Goal: Task Accomplishment & Management: Manage account settings

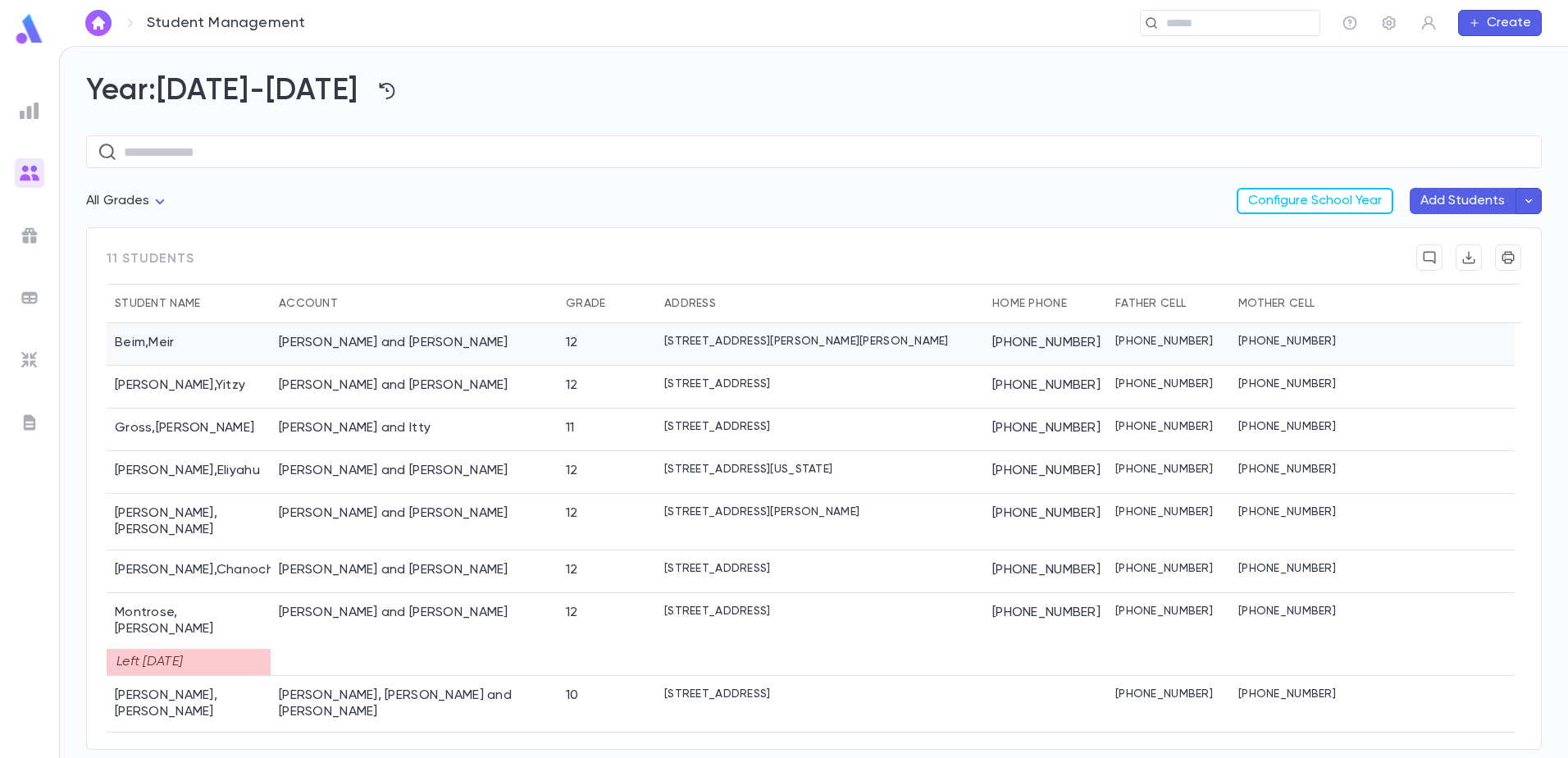
click at [167, 343] on div "Beim , Meir" at bounding box center [188, 345] width 164 height 43
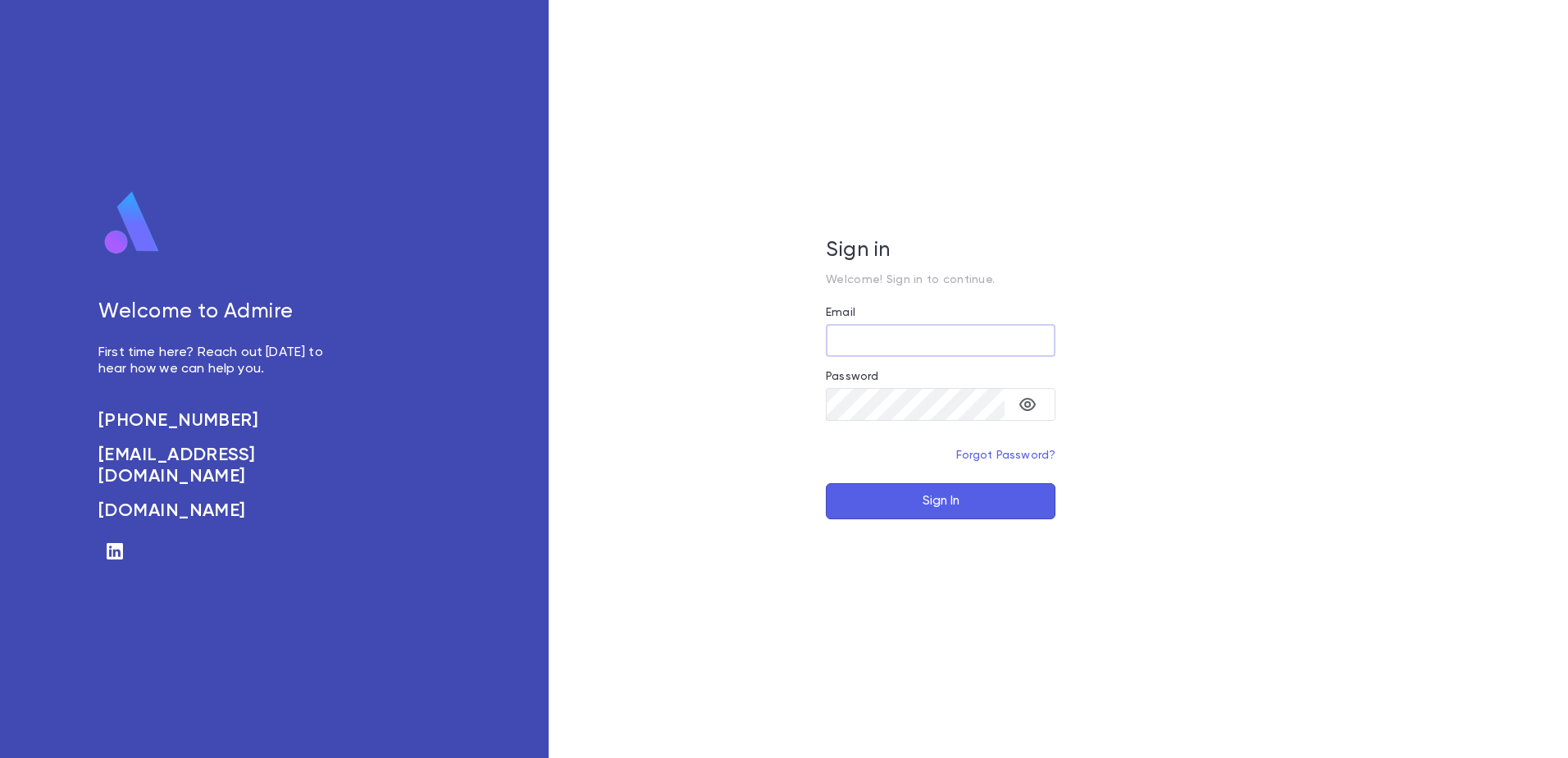
type input "**********"
click at [949, 500] on button "Sign In" at bounding box center [940, 502] width 230 height 36
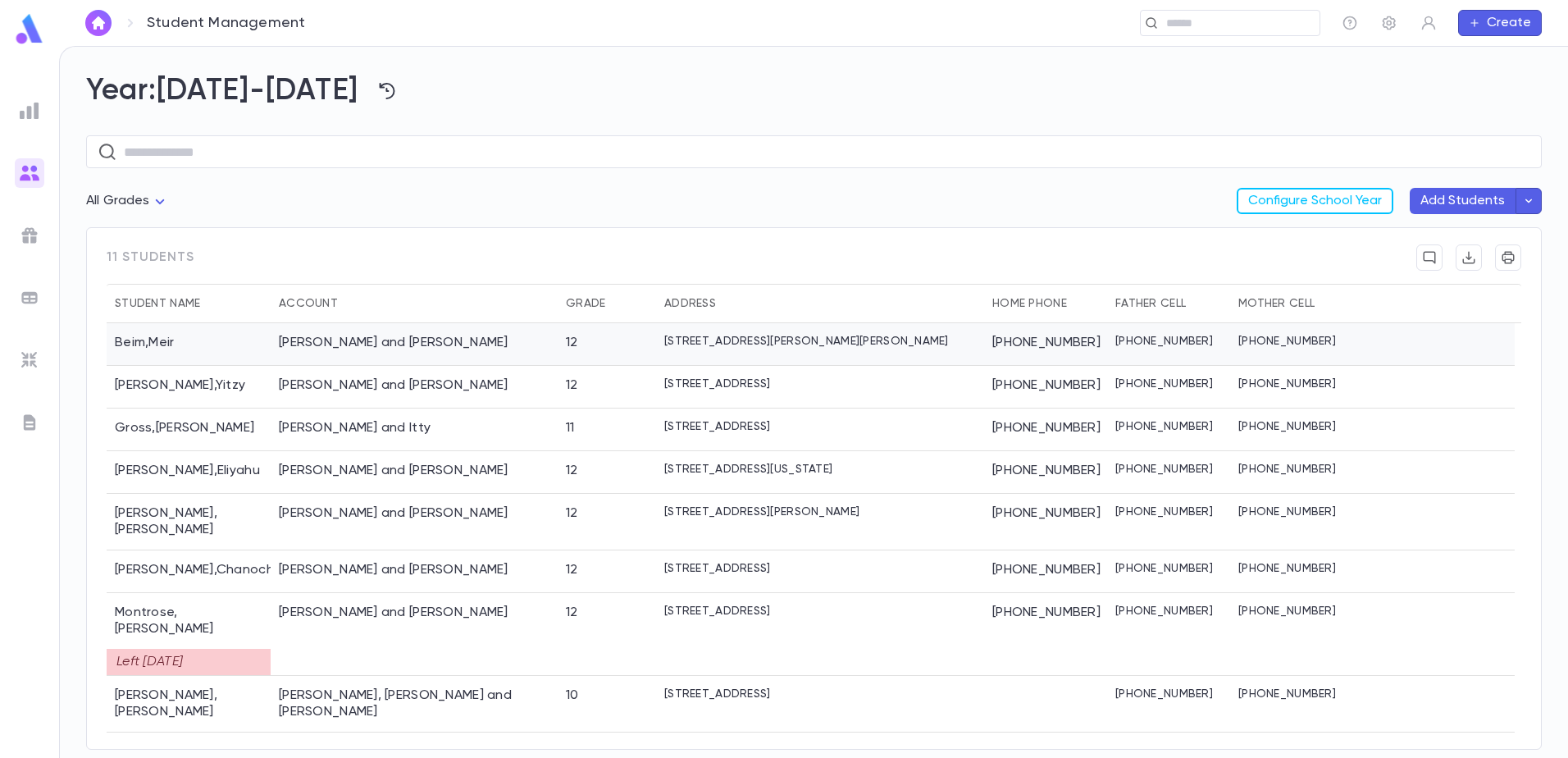
click at [175, 342] on div "Beim , Meir" at bounding box center [188, 345] width 164 height 43
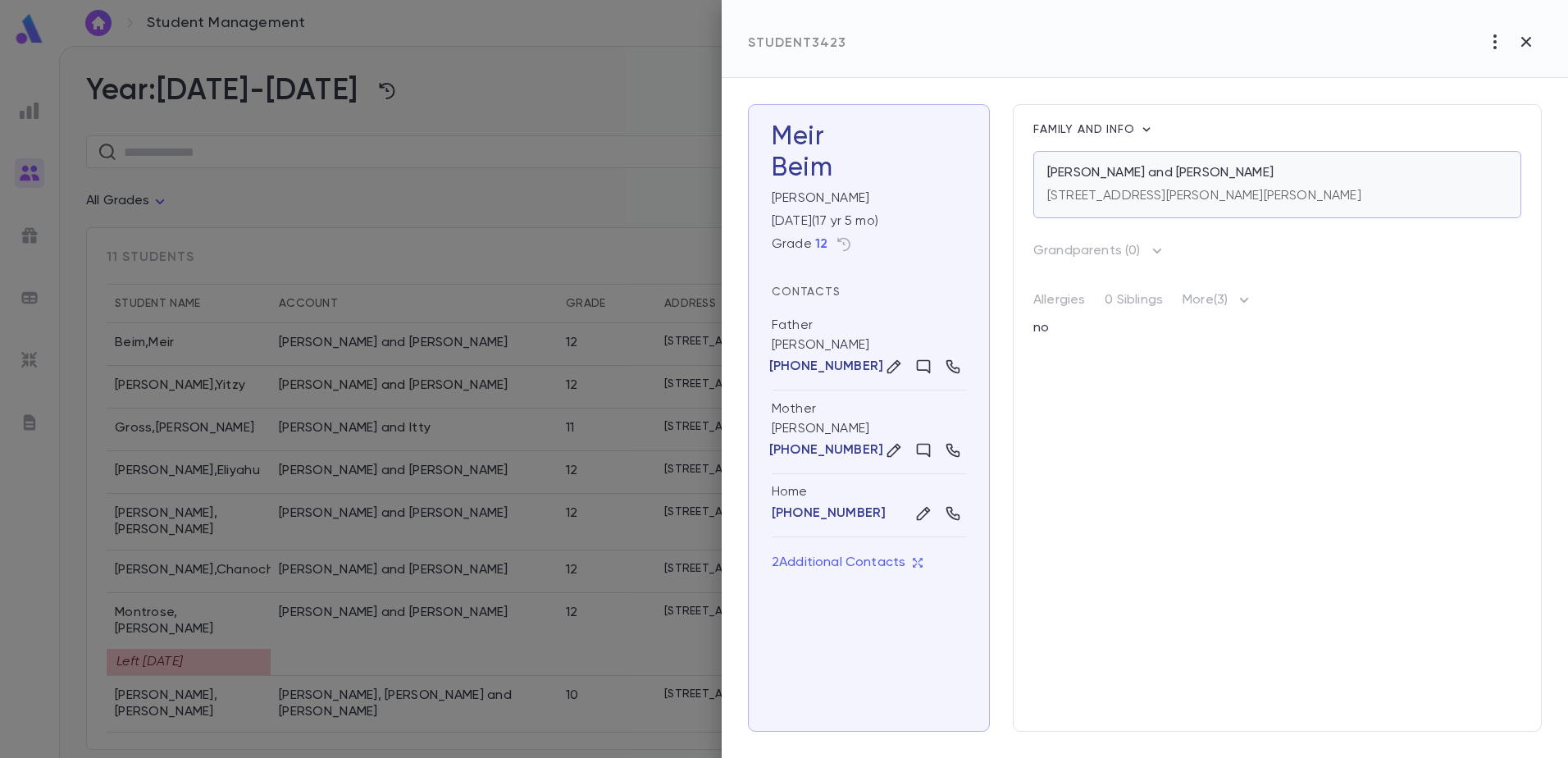
click at [1143, 196] on p "[STREET_ADDRESS][PERSON_NAME][PERSON_NAME]" at bounding box center [1204, 196] width 314 height 17
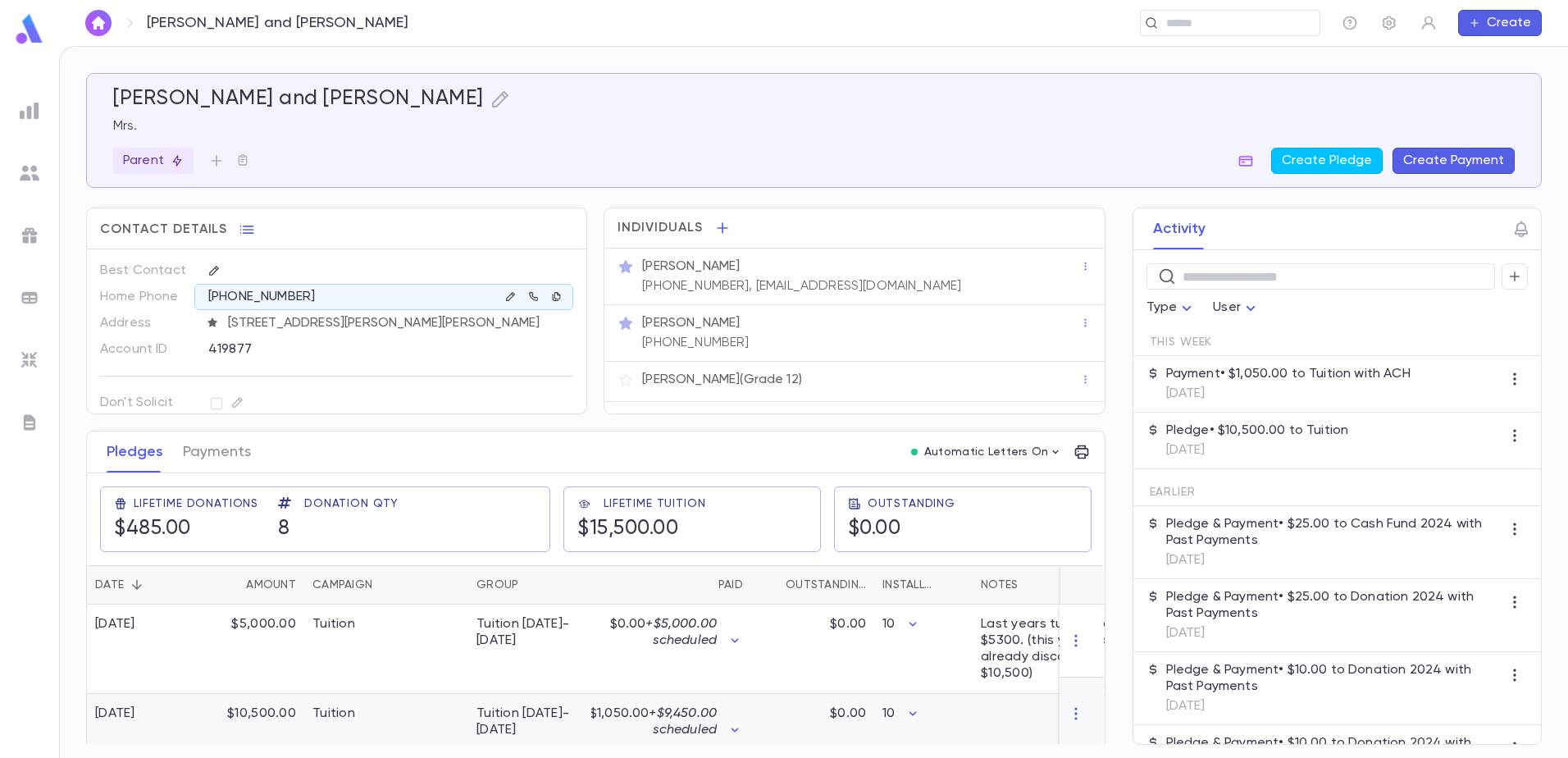
click at [592, 717] on div "$1,050.00 + $9,450.00 scheduled" at bounding box center [672, 731] width 160 height 73
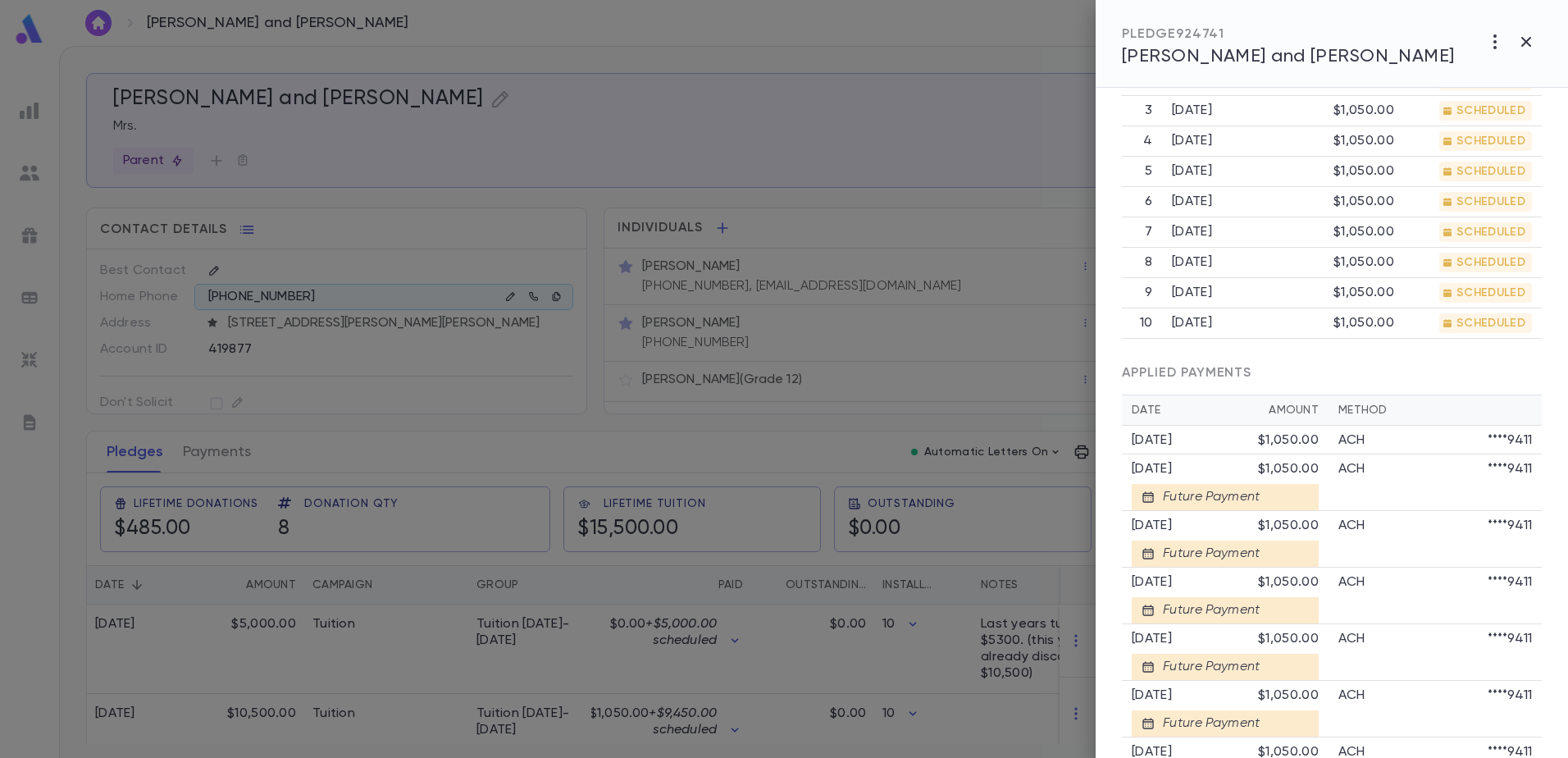
scroll to position [738, 0]
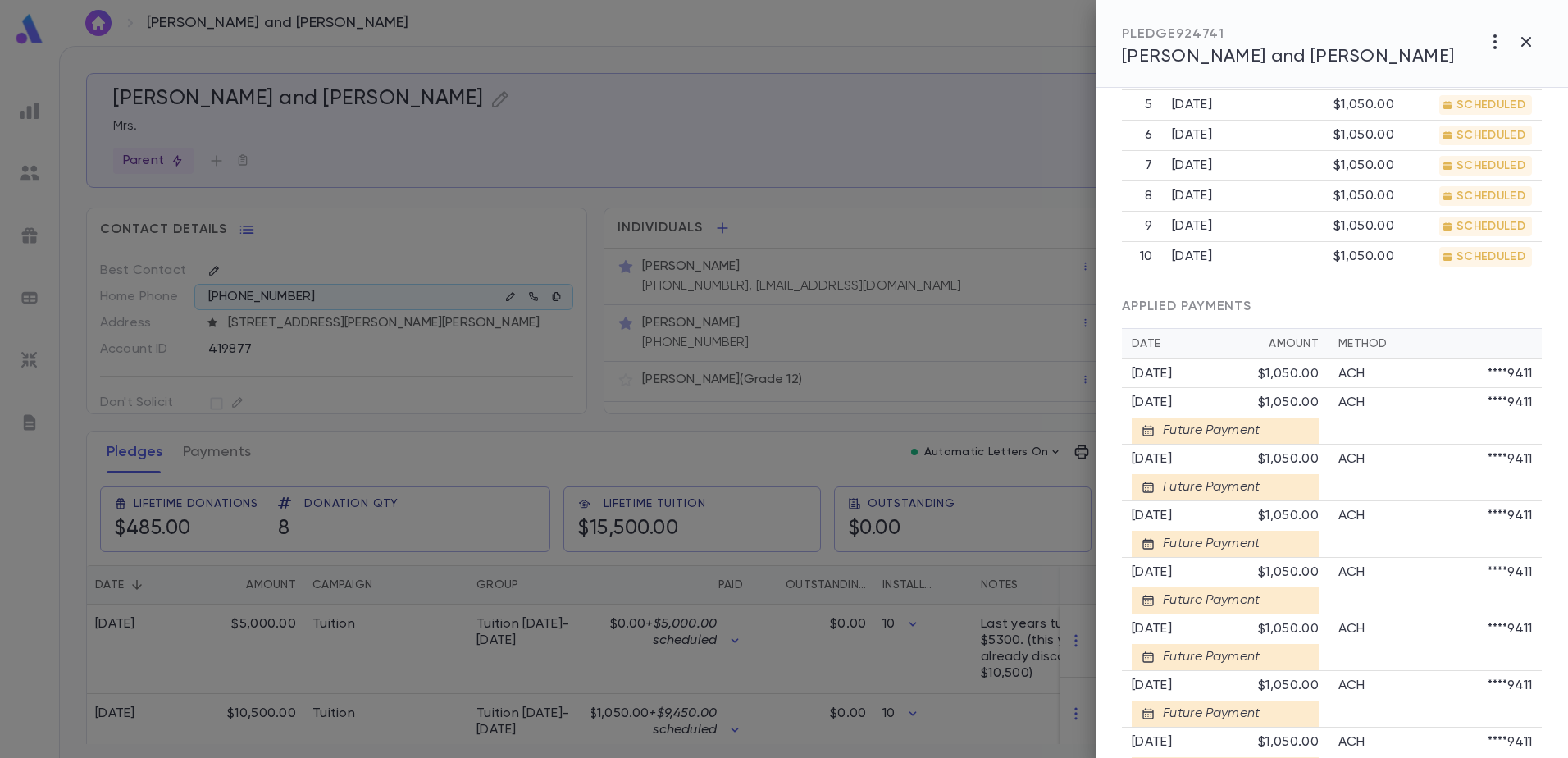
click at [1264, 369] on div "$1,050.00" at bounding box center [1288, 374] width 60 height 17
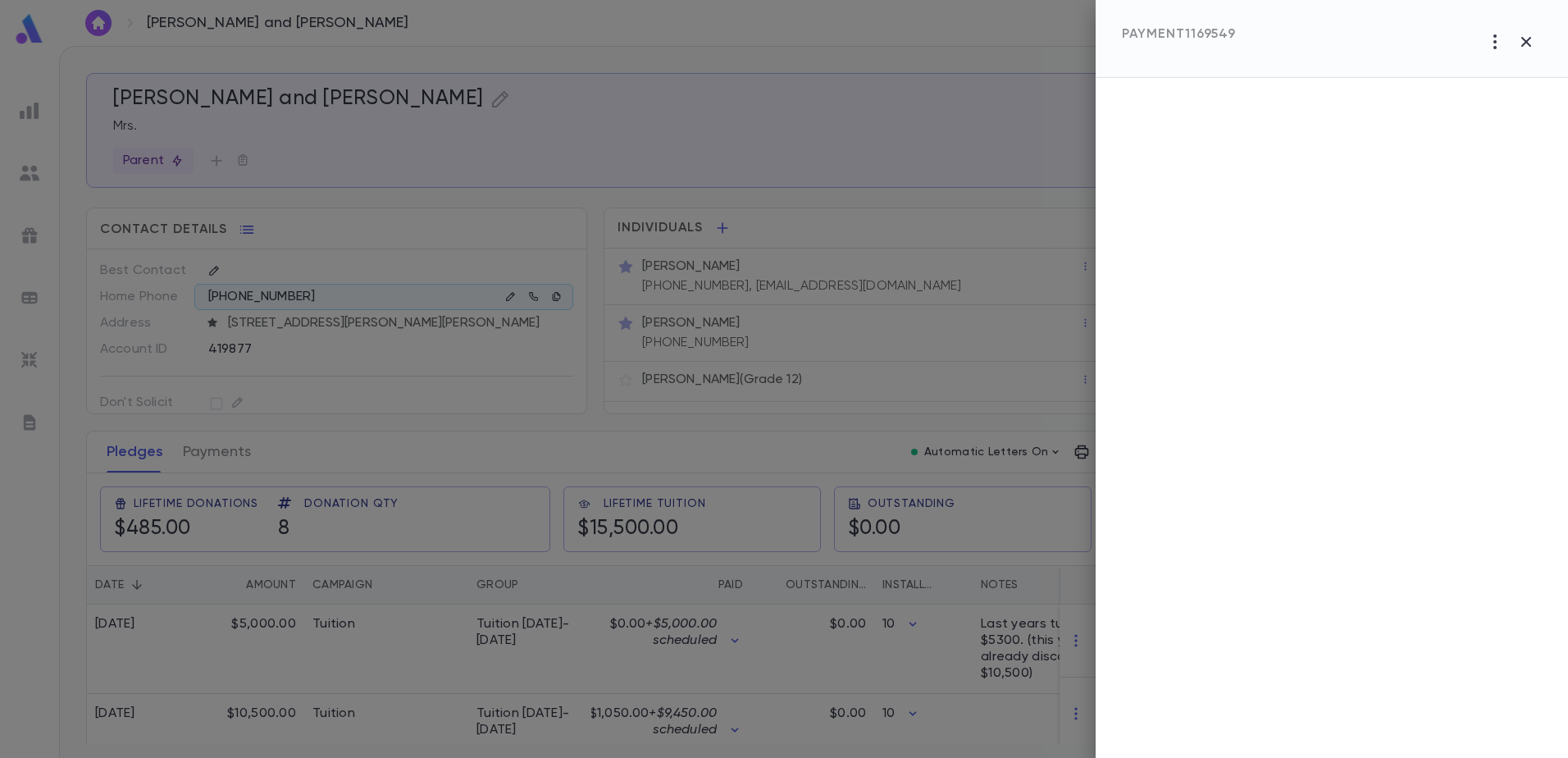
scroll to position [0, 0]
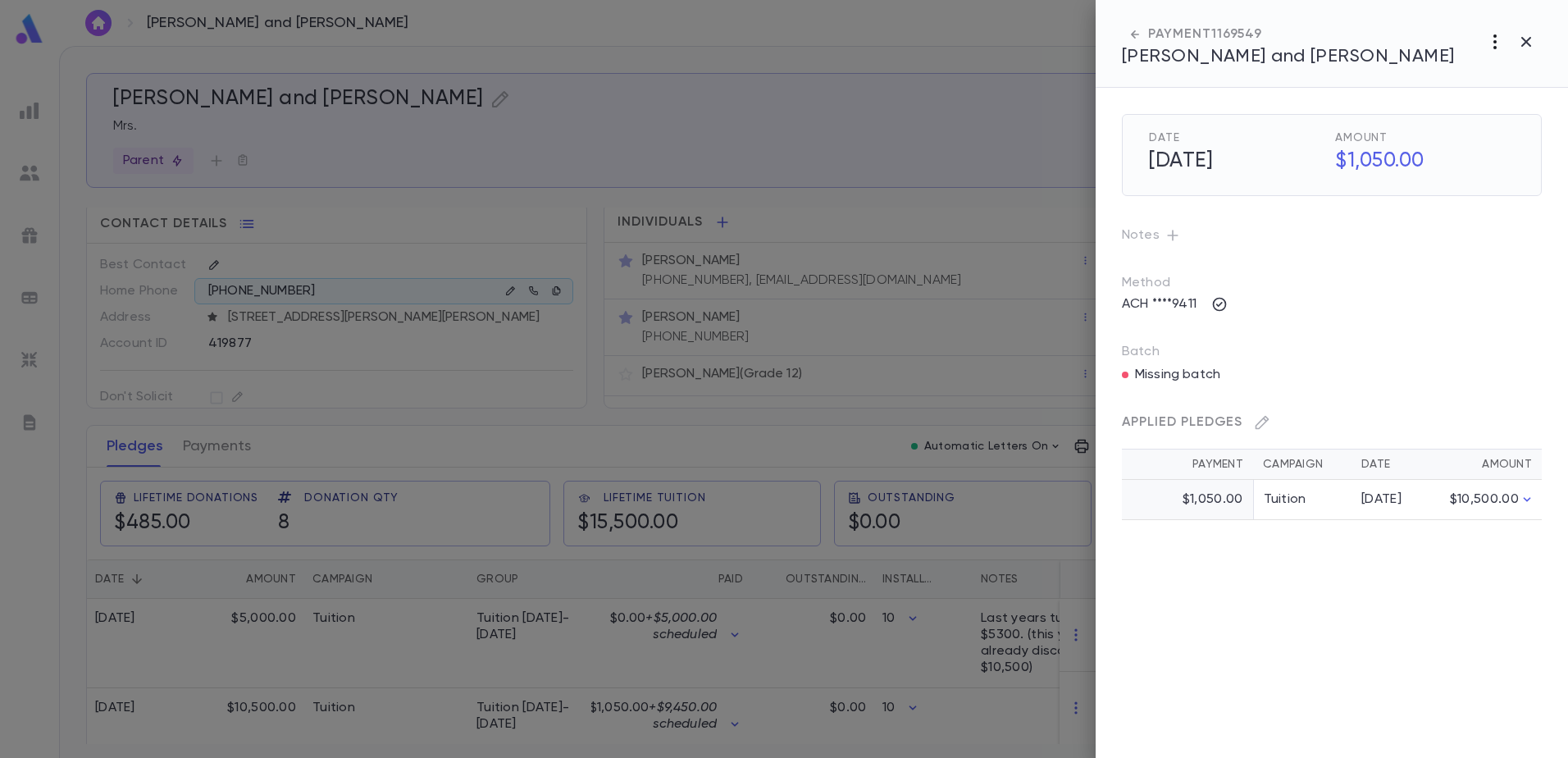
click at [1494, 39] on icon "button" at bounding box center [1494, 42] width 20 height 20
click at [1485, 102] on li "[PERSON_NAME] as Declined" at bounding box center [1525, 102] width 200 height 26
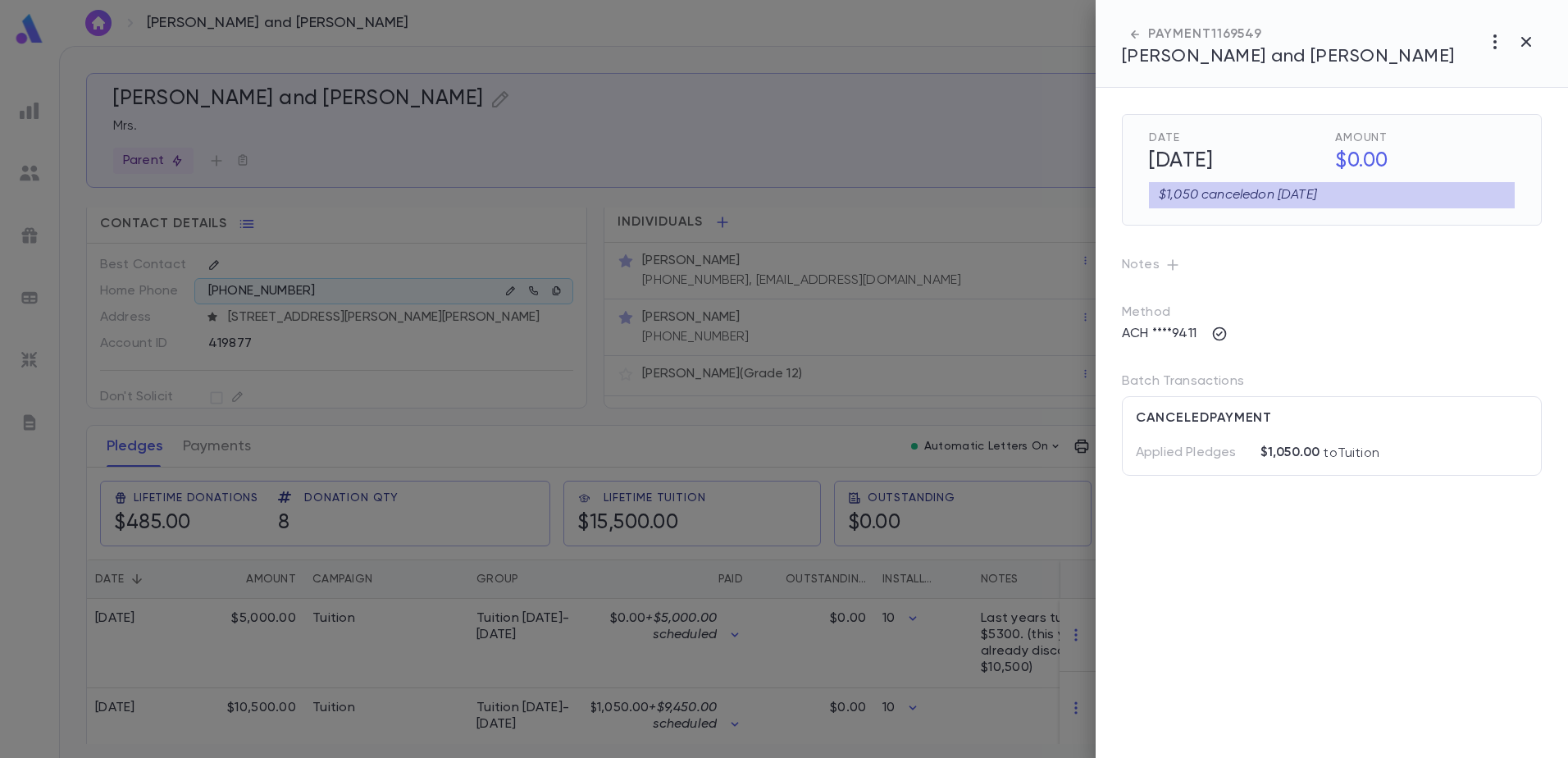
click at [1214, 156] on h5 "[DATE]" at bounding box center [1233, 162] width 189 height 35
click at [1537, 32] on button "button" at bounding box center [1526, 42] width 31 height 31
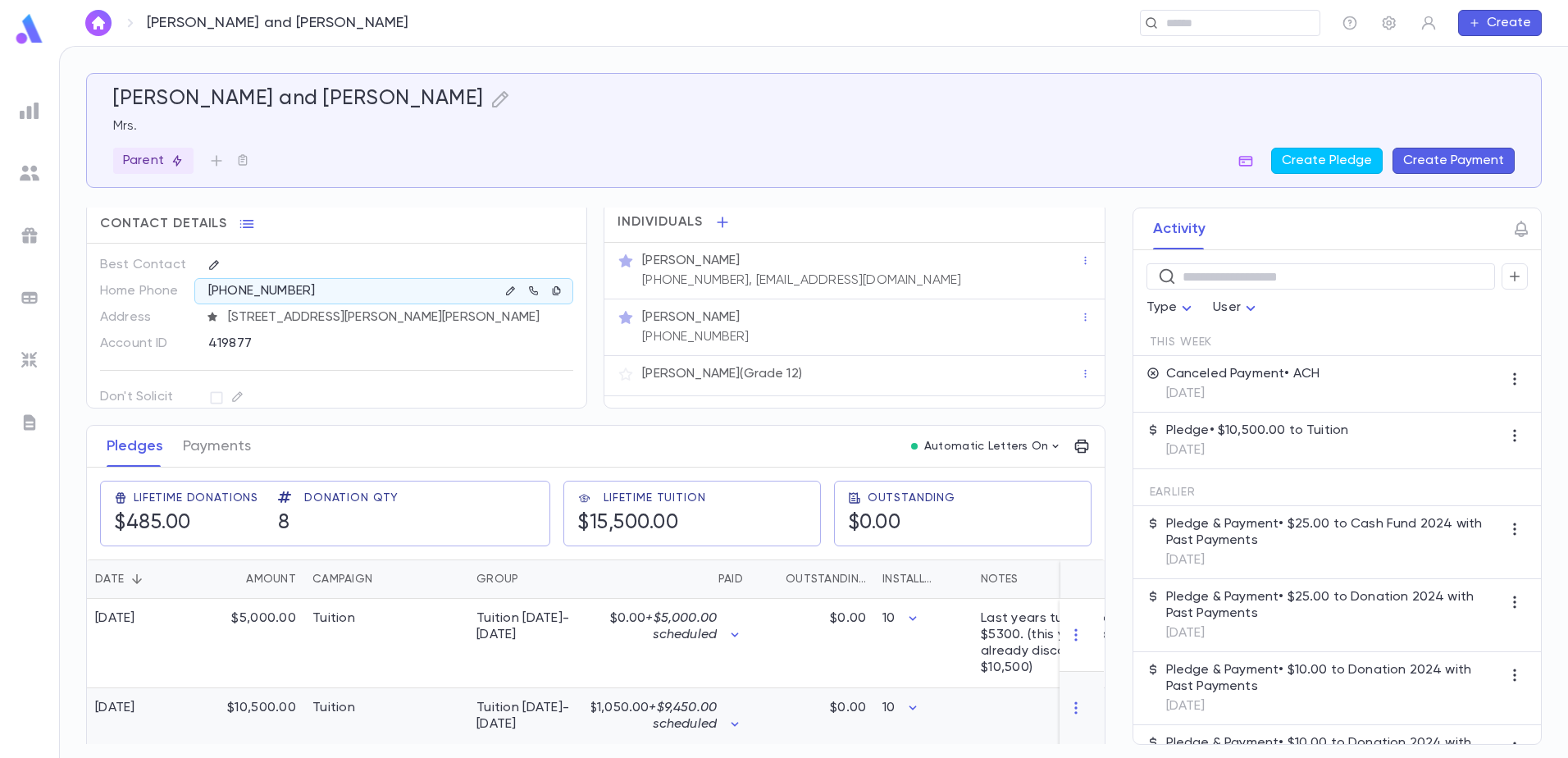
click at [631, 700] on p "$1,050.00 + $9,450.00 scheduled" at bounding box center [653, 717] width 127 height 33
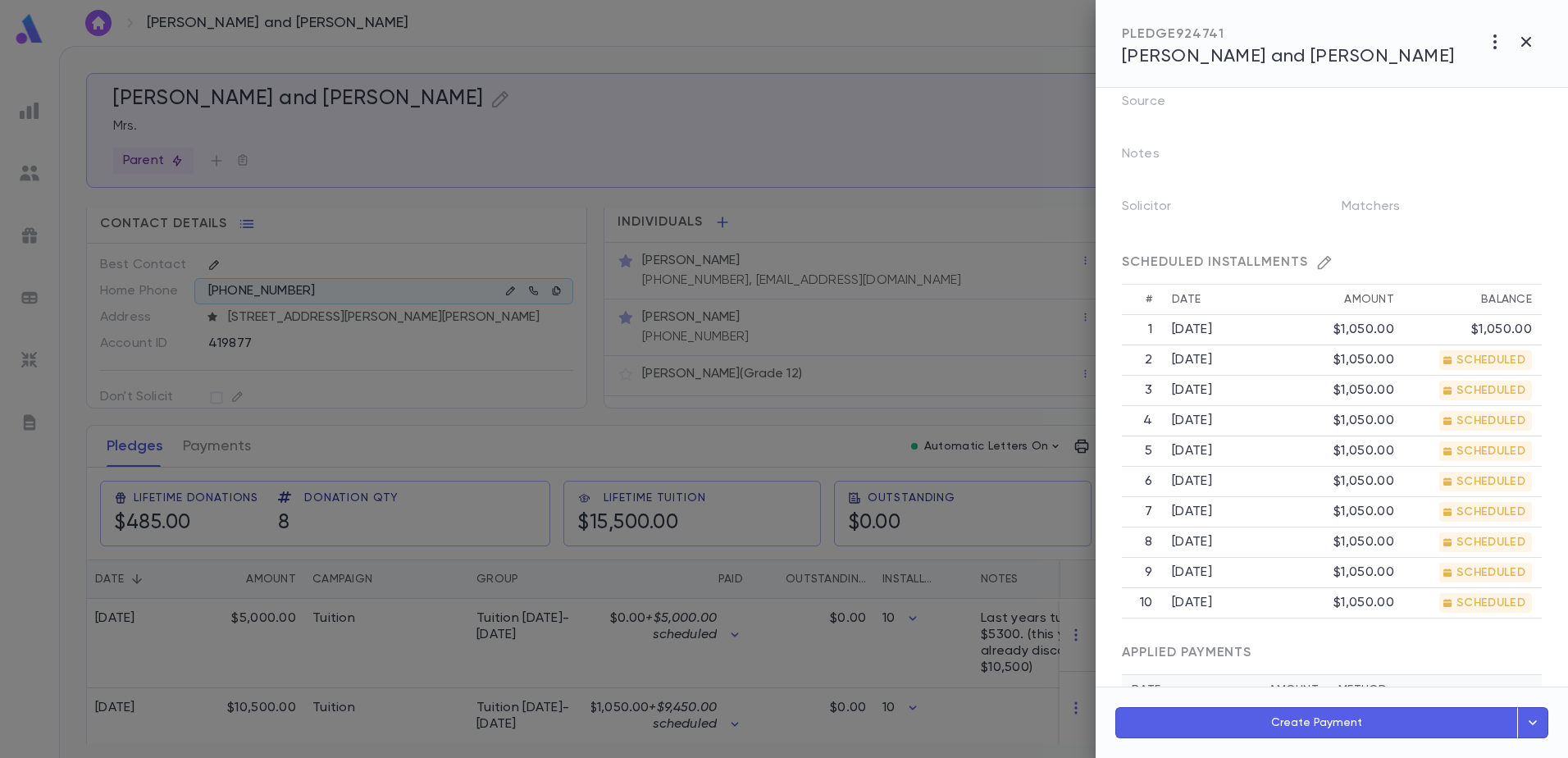
scroll to position [389, 0]
click at [1316, 346] on td "$1,050.00" at bounding box center [1343, 332] width 121 height 31
click at [1478, 348] on td "$1,050.00" at bounding box center [1472, 332] width 138 height 31
